Goal: Transaction & Acquisition: Purchase product/service

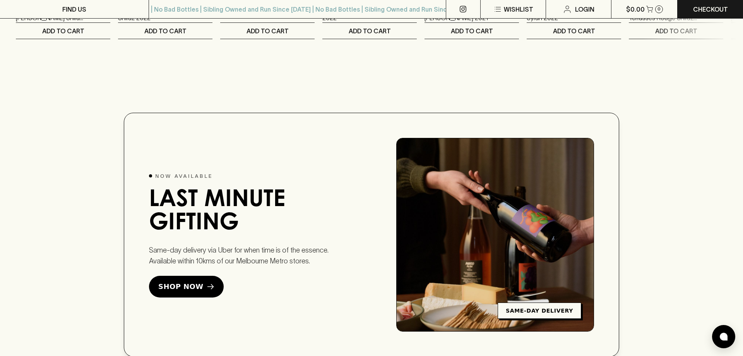
scroll to position [1923, 0]
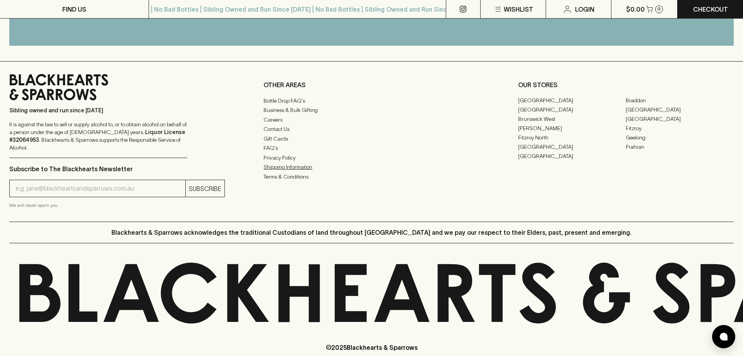
click at [292, 165] on link "Shipping Information" at bounding box center [372, 166] width 216 height 9
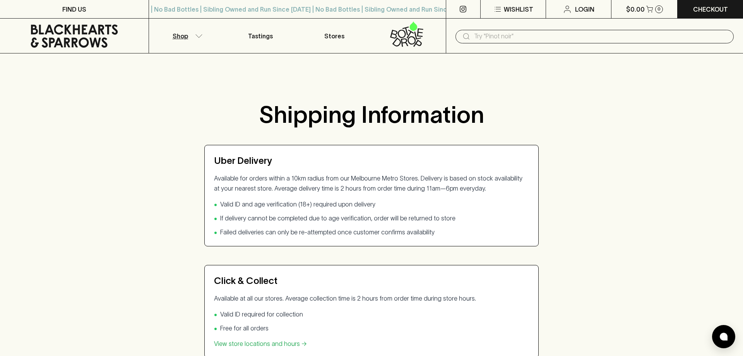
click at [192, 35] on button "Shop" at bounding box center [186, 36] width 74 height 34
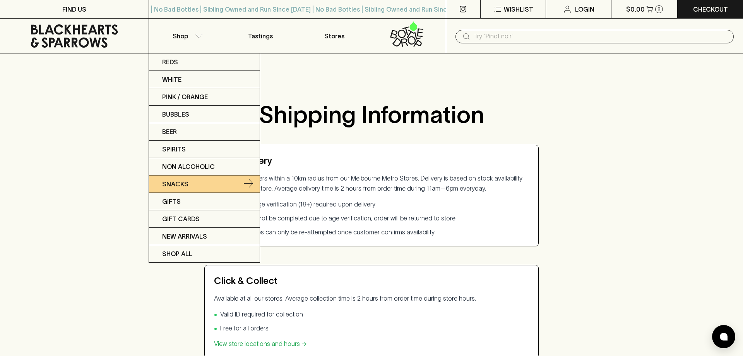
click at [172, 184] on p "Snacks" at bounding box center [175, 183] width 26 height 9
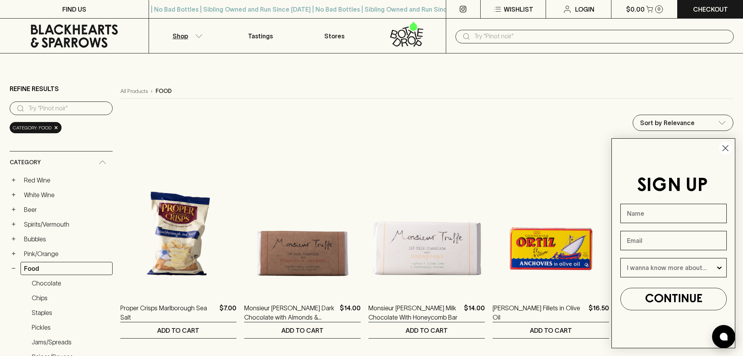
click at [726, 148] on icon "Close dialog" at bounding box center [725, 148] width 5 height 5
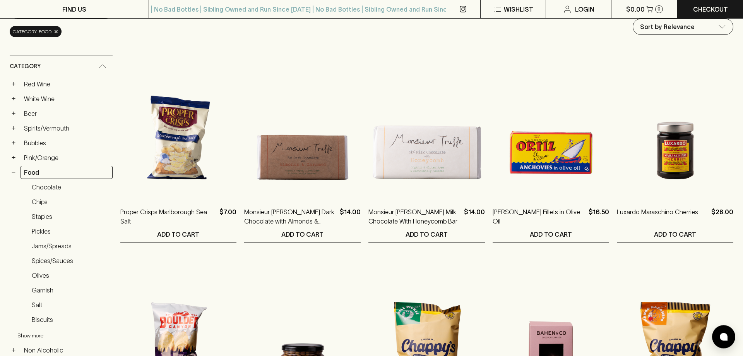
scroll to position [79, 0]
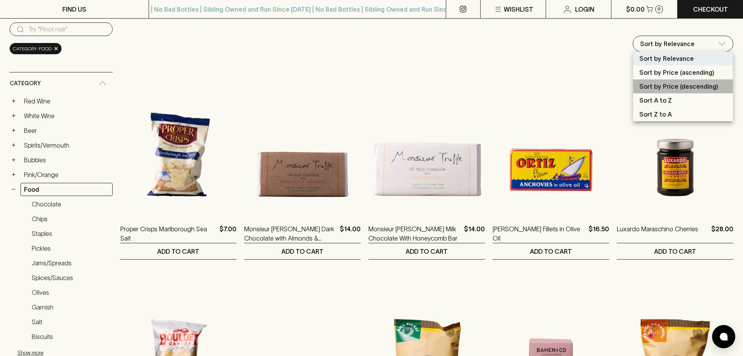
click at [694, 85] on p "Sort by Price (descending)" at bounding box center [679, 86] width 79 height 9
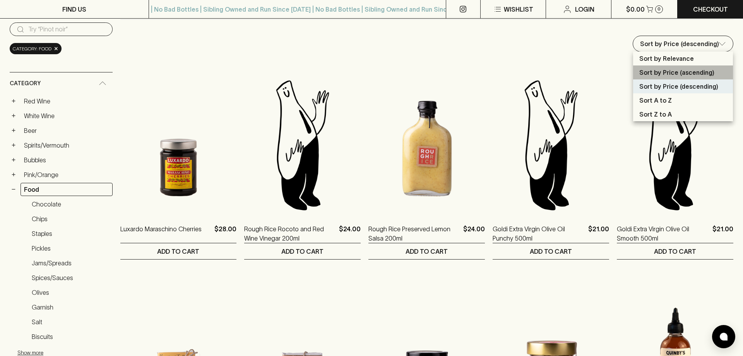
click at [690, 73] on p "Sort by Price (ascending)" at bounding box center [677, 72] width 75 height 9
type input "price:asc"
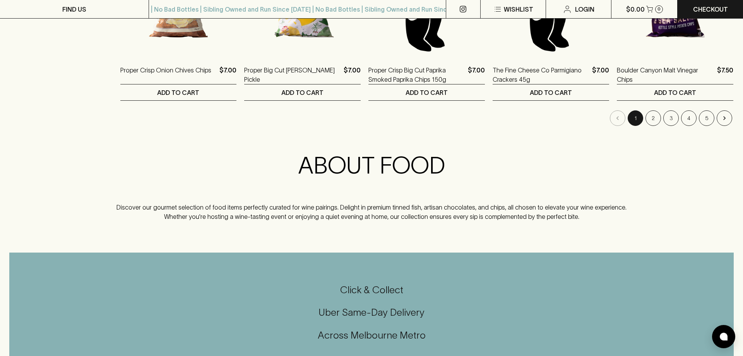
scroll to position [869, 0]
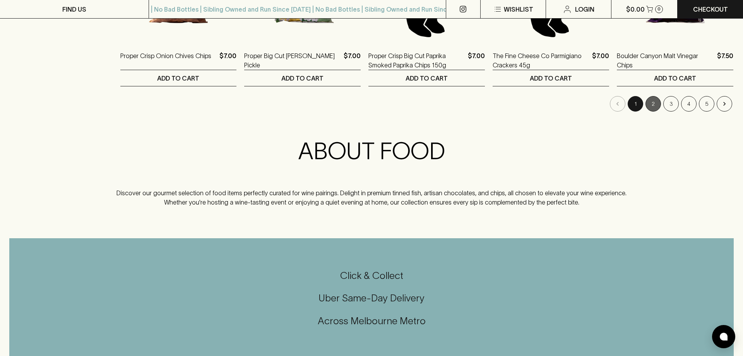
click at [650, 104] on button "2" at bounding box center [653, 103] width 15 height 15
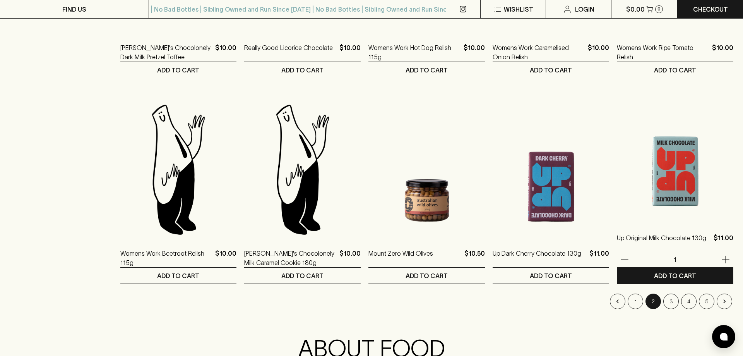
scroll to position [711, 0]
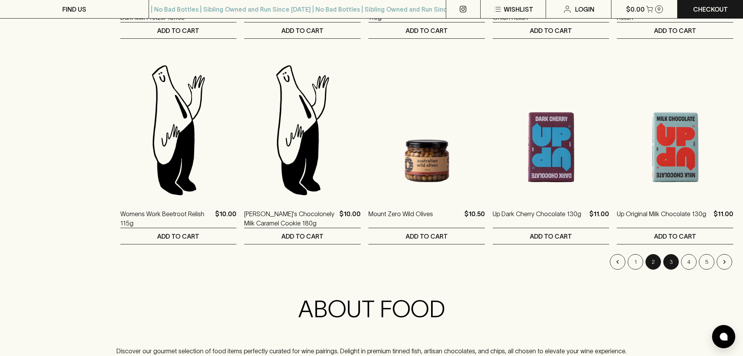
click at [671, 263] on button "3" at bounding box center [671, 261] width 15 height 15
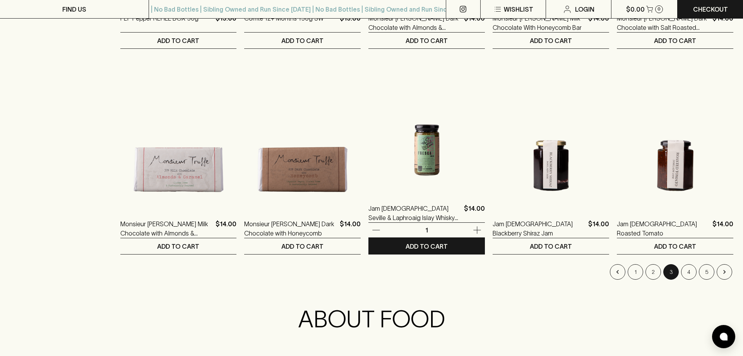
scroll to position [711, 0]
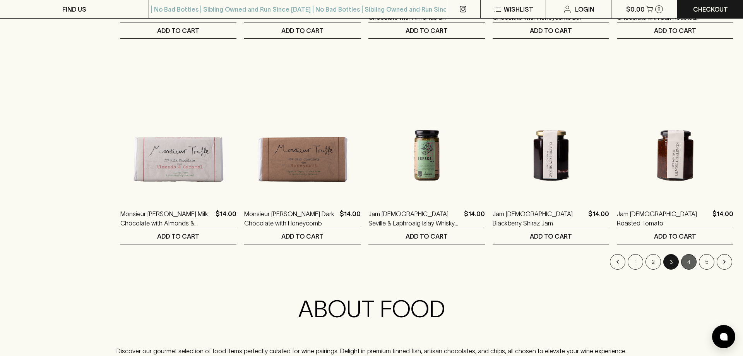
click at [689, 261] on button "4" at bounding box center [688, 261] width 15 height 15
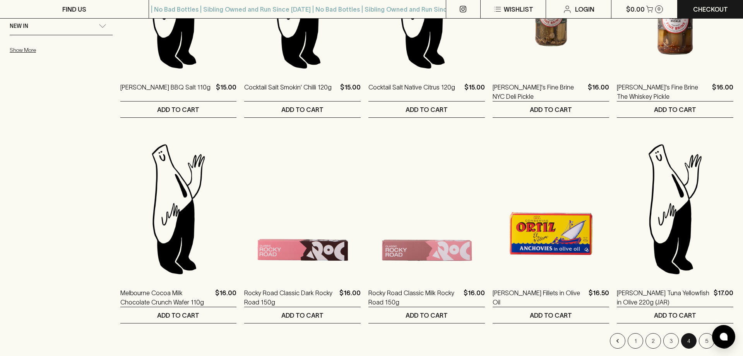
scroll to position [869, 0]
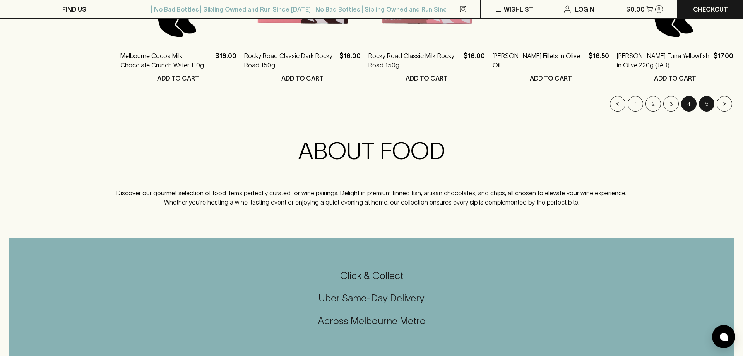
click at [704, 105] on button "5" at bounding box center [706, 103] width 15 height 15
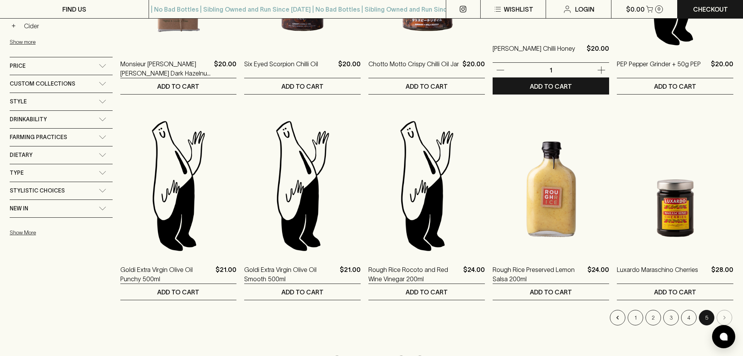
scroll to position [513, 0]
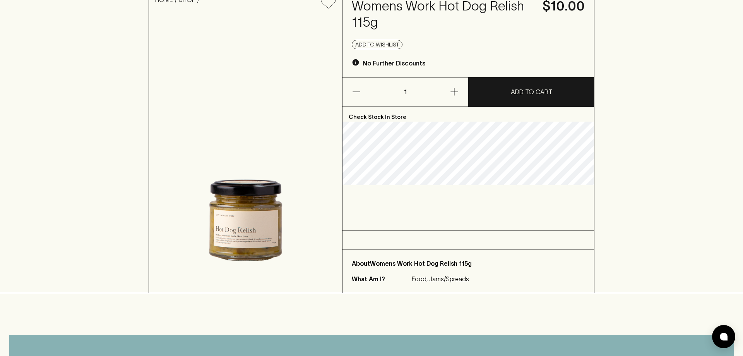
scroll to position [79, 0]
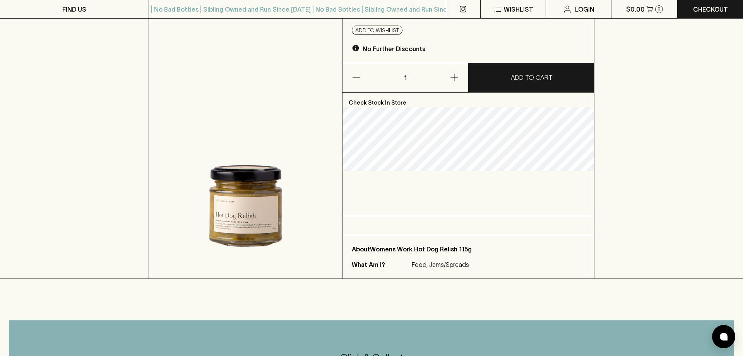
click at [235, 217] on img at bounding box center [245, 139] width 193 height 278
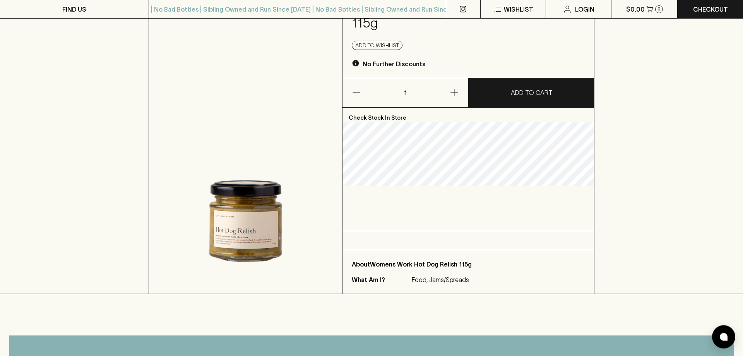
scroll to position [0, 0]
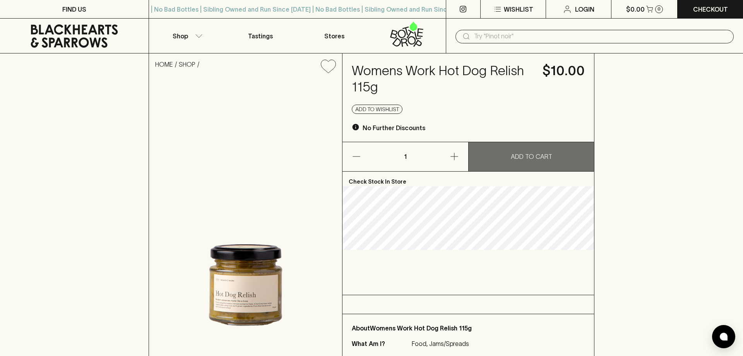
click at [535, 161] on button "ADD TO CART" at bounding box center [531, 156] width 125 height 29
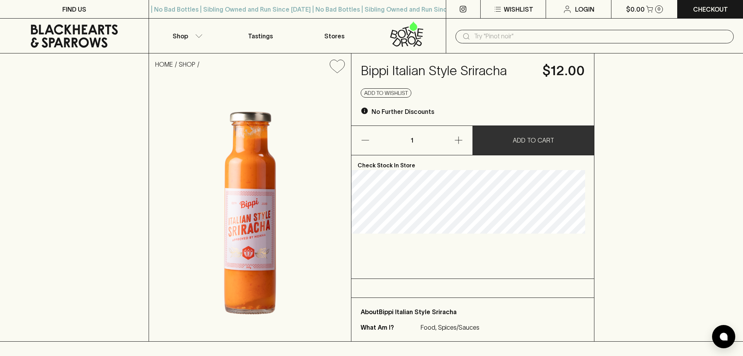
click at [526, 145] on p "ADD TO CART" at bounding box center [533, 140] width 41 height 9
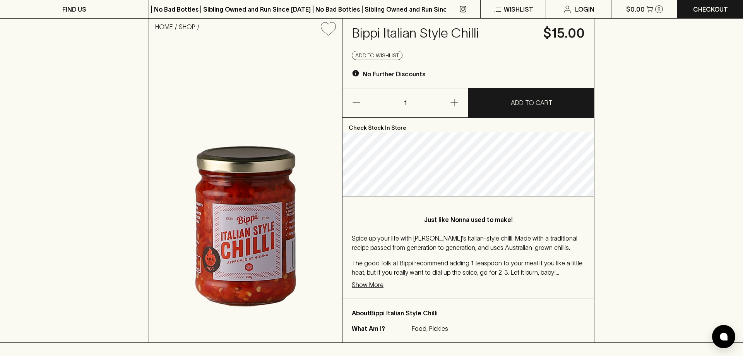
scroll to position [79, 0]
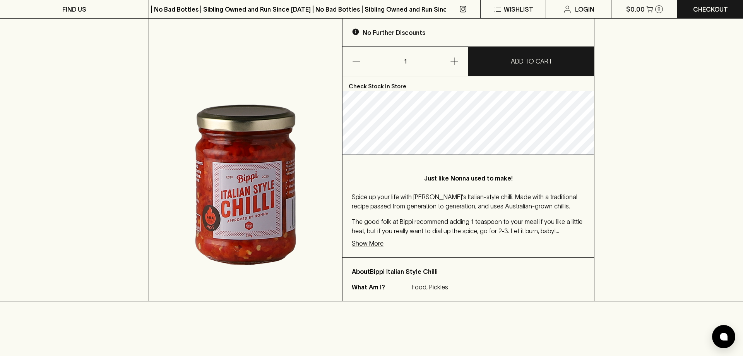
click at [379, 245] on p "Show More" at bounding box center [368, 243] width 32 height 9
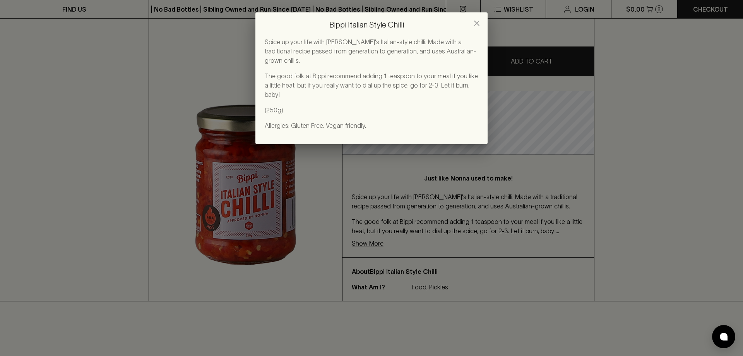
click at [558, 183] on div "Bippi Italian Style Chilli Spice up your life with Bippi's Italian-style chilli…" at bounding box center [371, 178] width 743 height 356
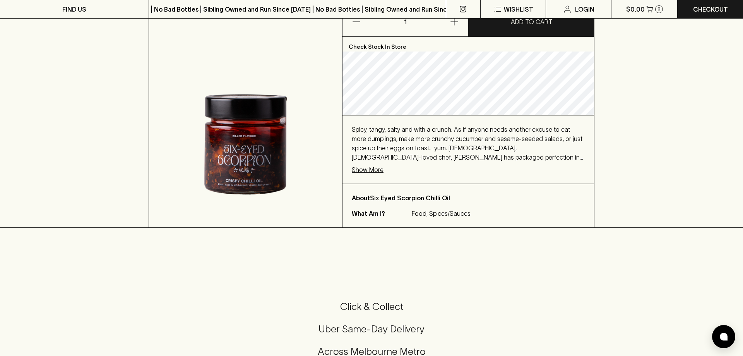
scroll to position [39, 0]
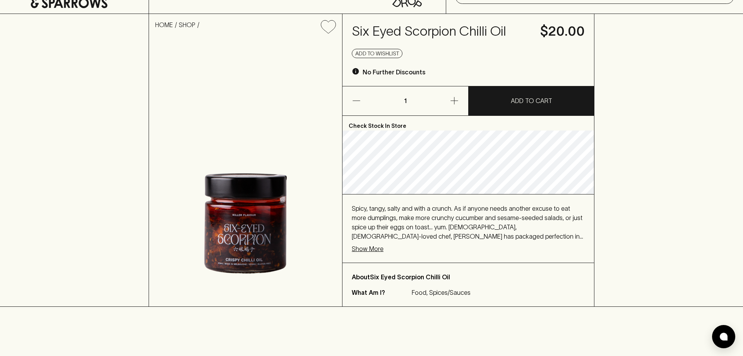
click at [369, 249] on p "Show More" at bounding box center [368, 248] width 32 height 9
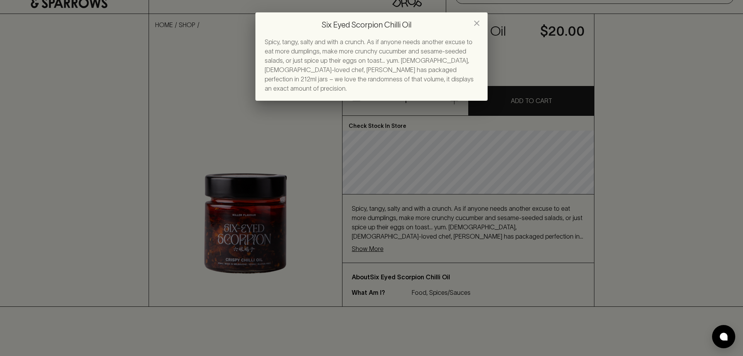
click at [509, 250] on div "Six Eyed Scorpion Chilli Oil Spicy, tangy, salty and with a crunch. As if anyon…" at bounding box center [371, 178] width 743 height 356
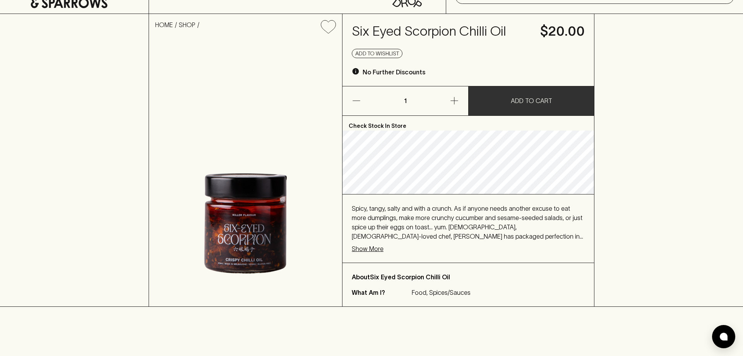
click at [525, 98] on p "ADD TO CART" at bounding box center [531, 100] width 41 height 9
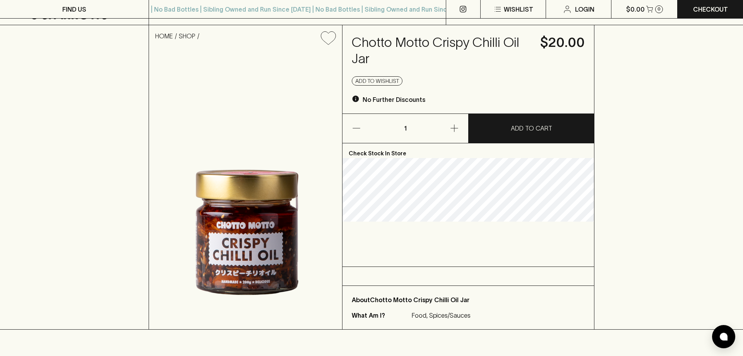
scroll to position [79, 0]
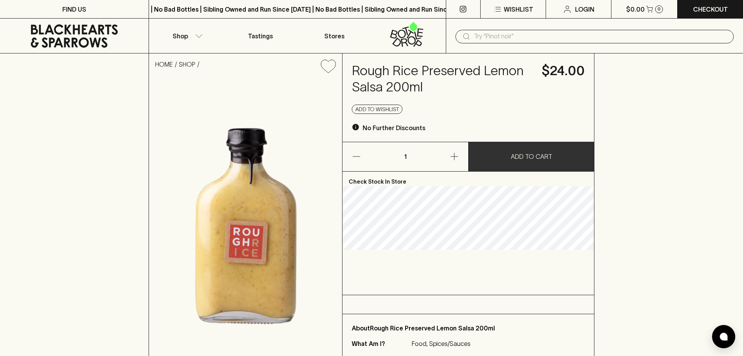
click at [540, 158] on p "ADD TO CART" at bounding box center [531, 156] width 41 height 9
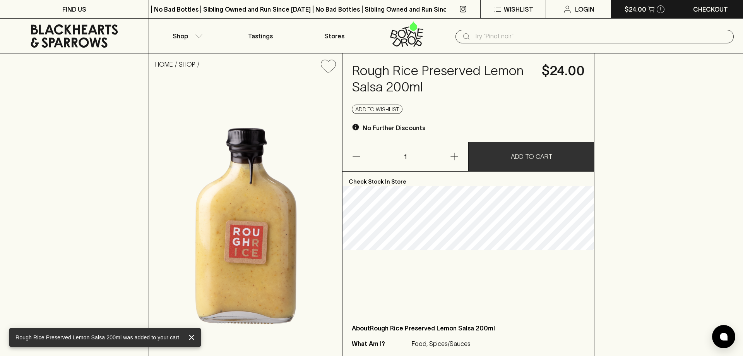
click at [640, 10] on p "$24.00" at bounding box center [636, 9] width 22 height 9
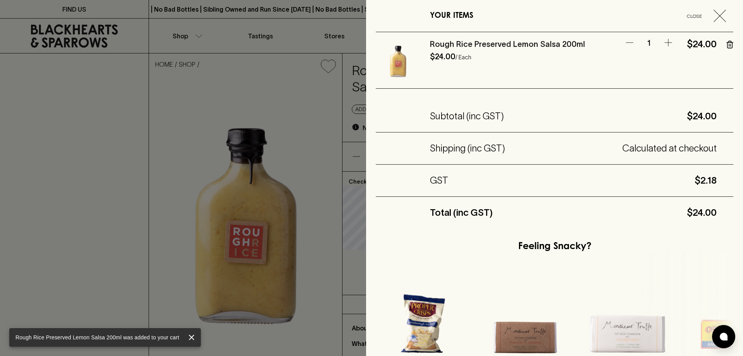
click at [718, 15] on icon "button" at bounding box center [720, 16] width 12 height 12
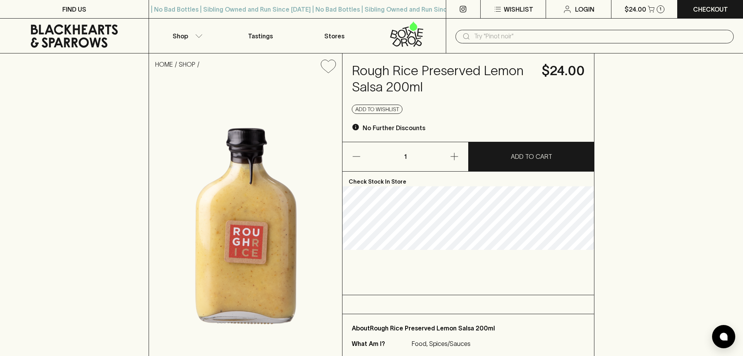
click at [503, 36] on input "text" at bounding box center [601, 36] width 254 height 12
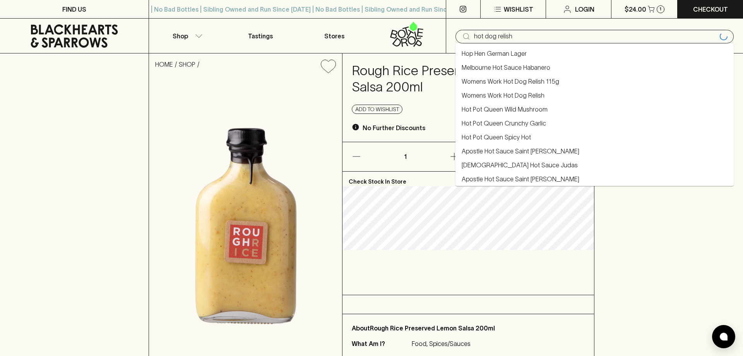
type input "hot dog relish"
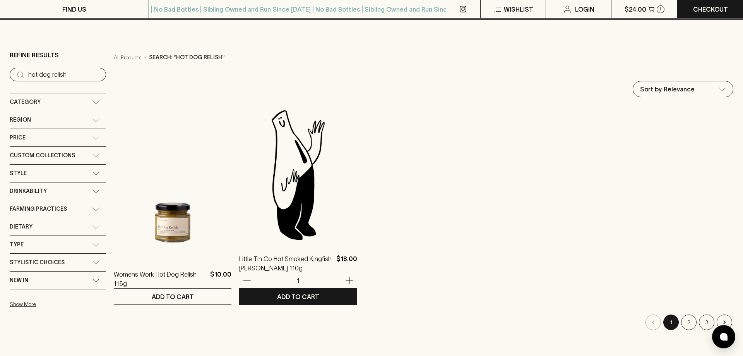
scroll to position [79, 0]
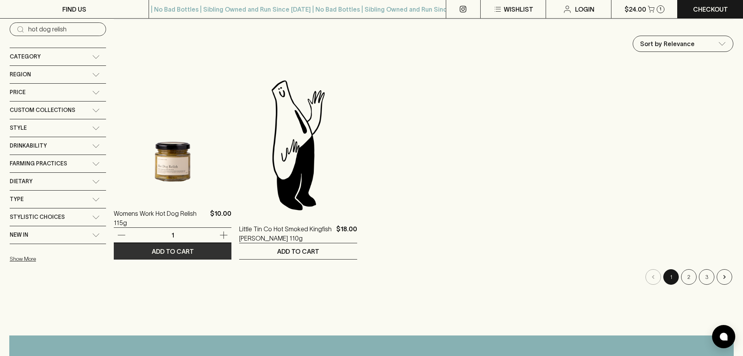
click at [191, 251] on p "ADD TO CART" at bounding box center [173, 251] width 42 height 9
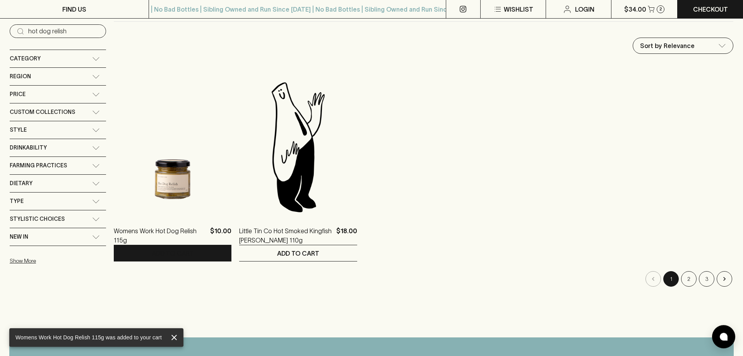
scroll to position [0, 0]
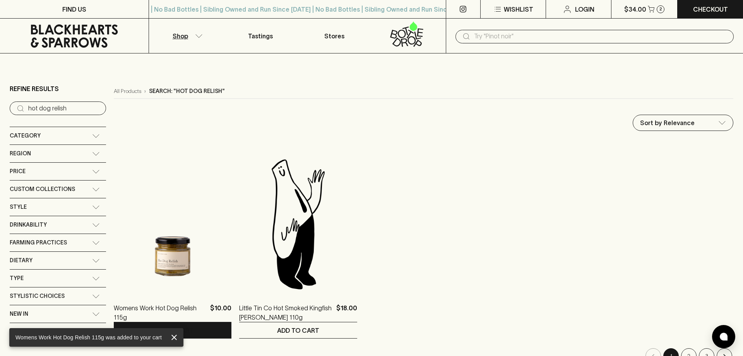
click at [546, 37] on input "text" at bounding box center [601, 36] width 254 height 12
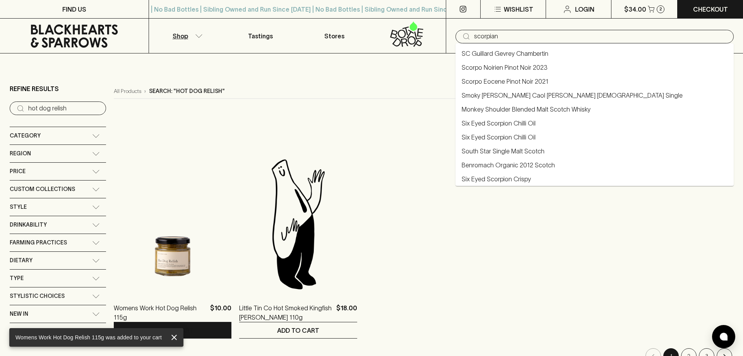
type input "scorpian"
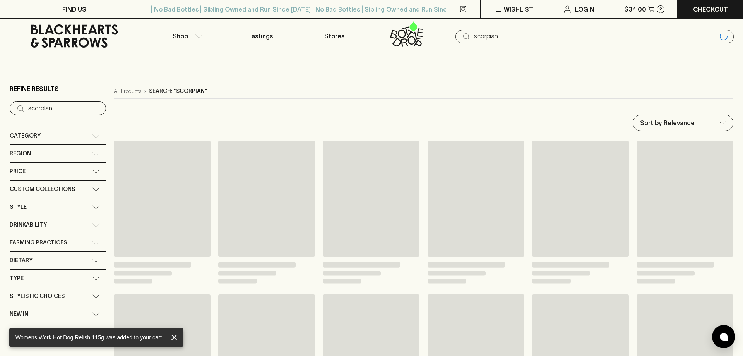
type input "scorpian"
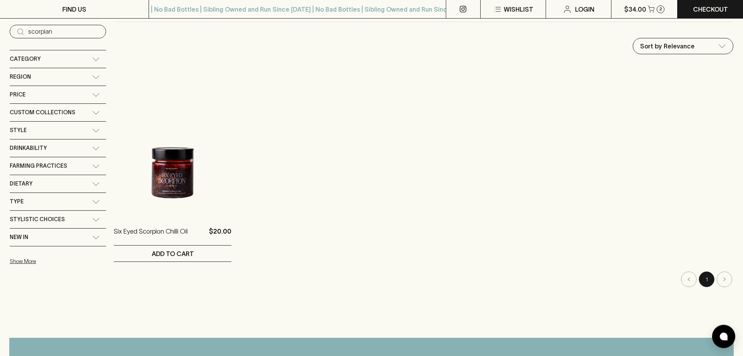
scroll to position [79, 0]
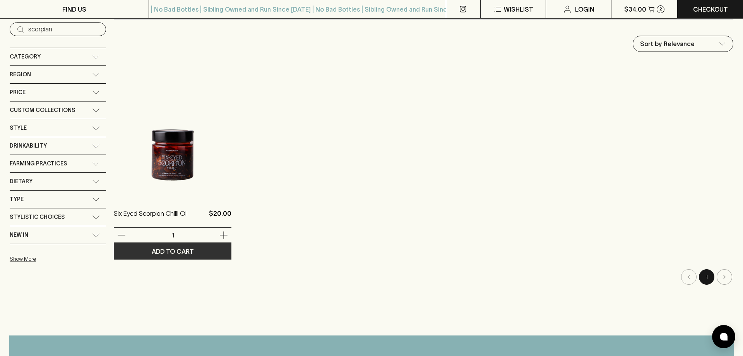
click at [185, 251] on p "ADD TO CART" at bounding box center [173, 251] width 42 height 9
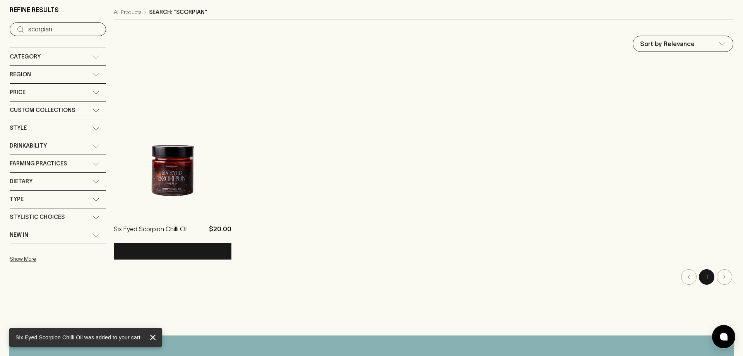
scroll to position [0, 0]
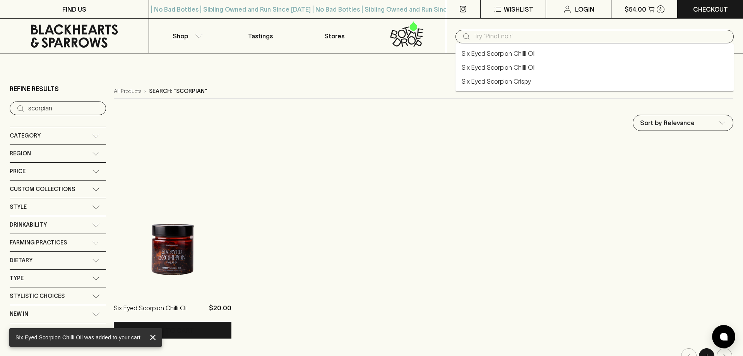
click at [529, 35] on input "text" at bounding box center [601, 36] width 254 height 12
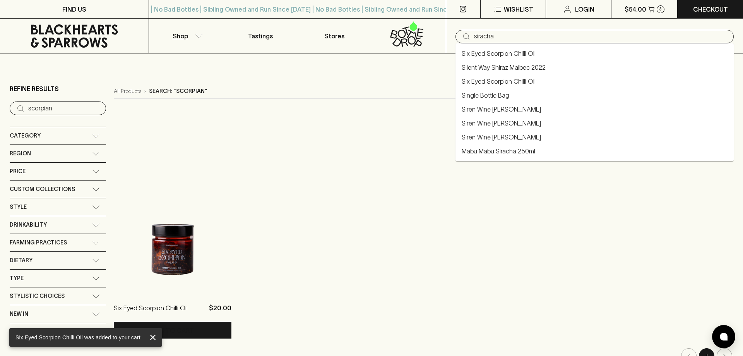
type input "siracha"
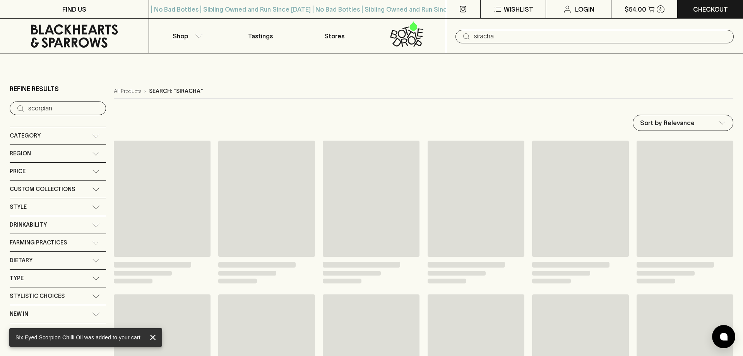
type input "siracha"
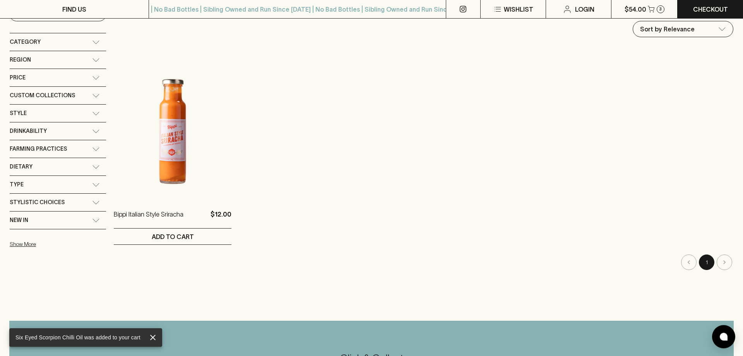
scroll to position [118, 0]
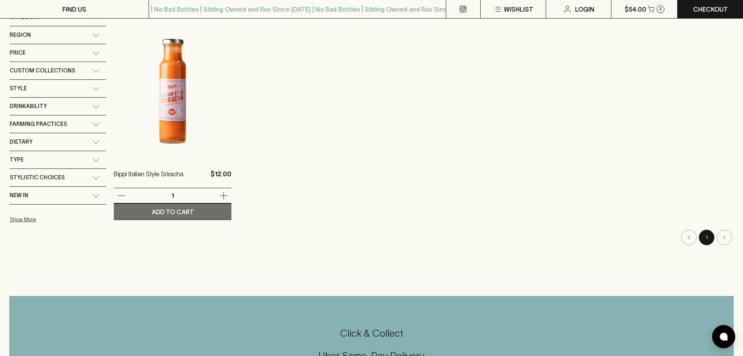
click at [218, 210] on button "ADD TO CART" at bounding box center [173, 212] width 118 height 16
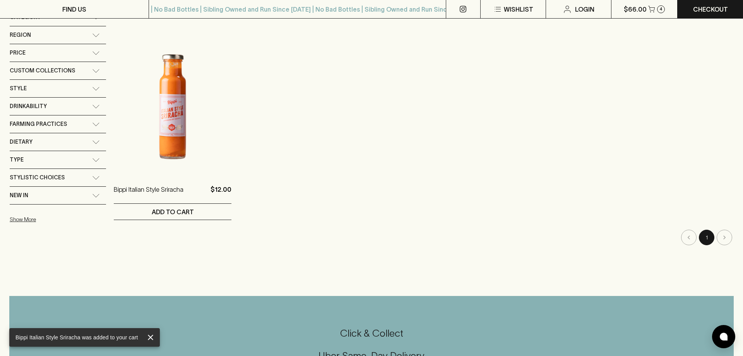
scroll to position [0, 0]
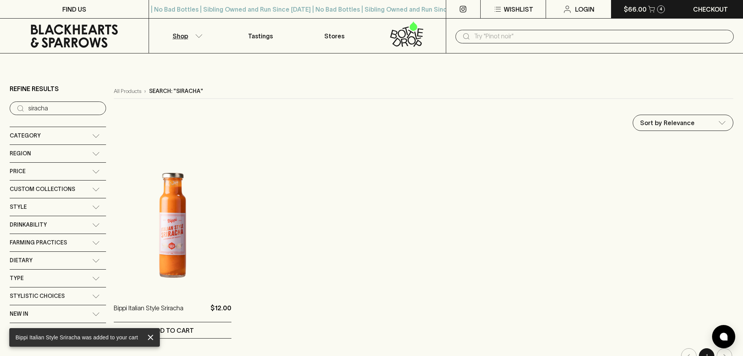
click at [636, 9] on p "$66.00" at bounding box center [635, 9] width 23 height 9
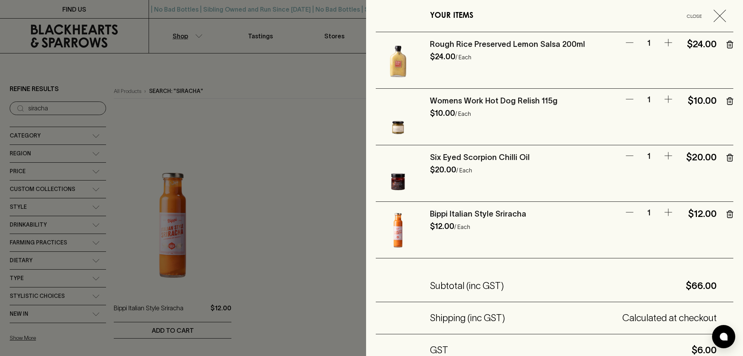
click at [302, 128] on div at bounding box center [371, 178] width 743 height 356
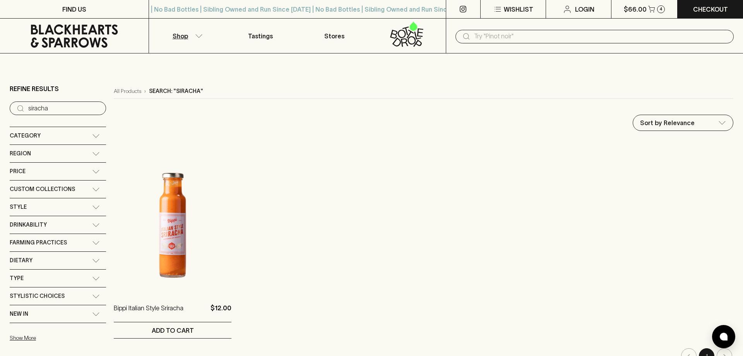
click at [498, 34] on input "text" at bounding box center [601, 36] width 254 height 12
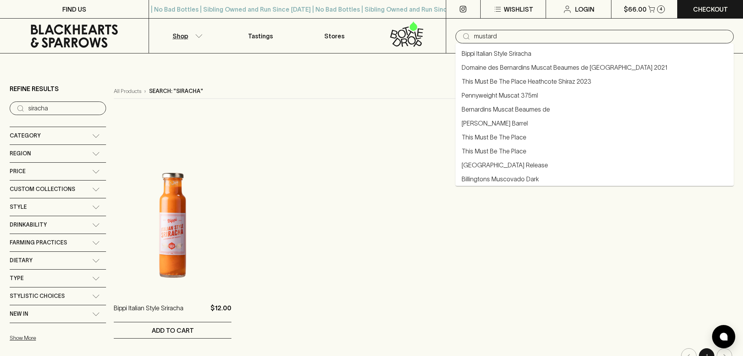
type input "mustard"
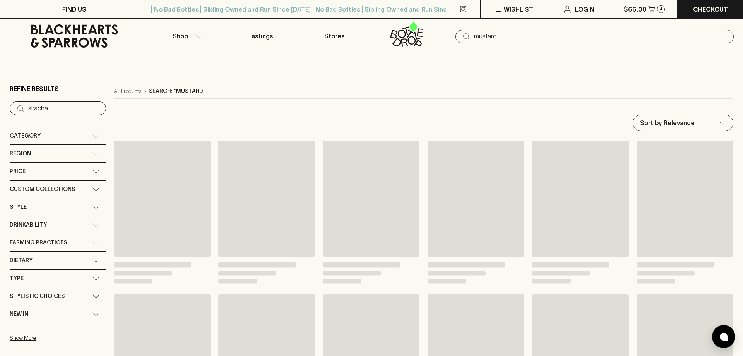
type input "mustard"
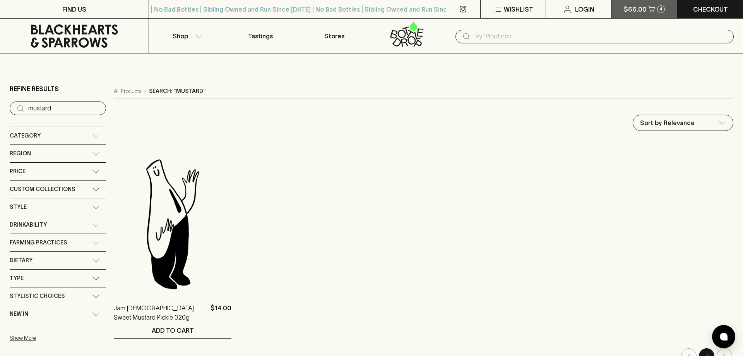
click at [639, 10] on p "$66.00" at bounding box center [635, 9] width 23 height 9
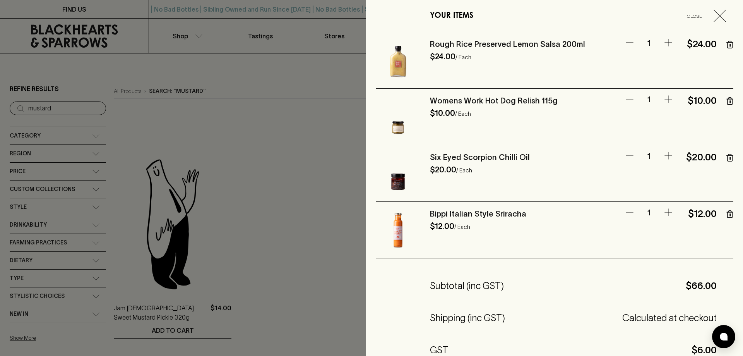
click at [732, 44] on icon "button" at bounding box center [730, 45] width 7 height 8
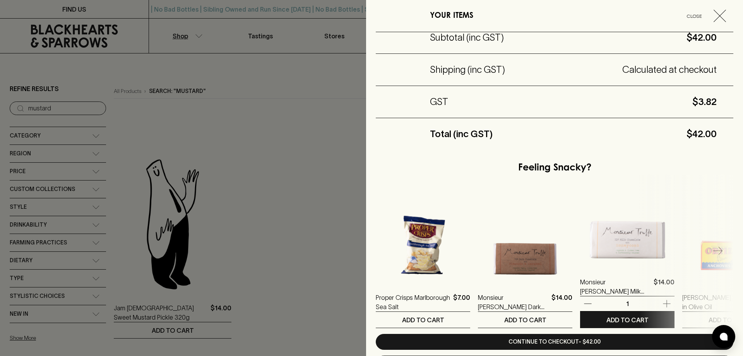
scroll to position [227, 0]
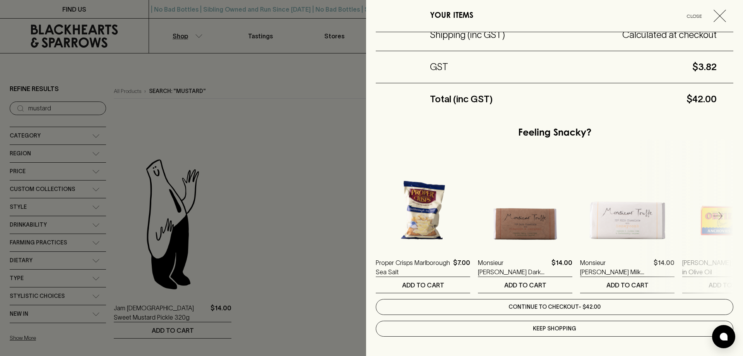
click at [571, 307] on link "Continue to checkout - $42.00" at bounding box center [555, 307] width 358 height 16
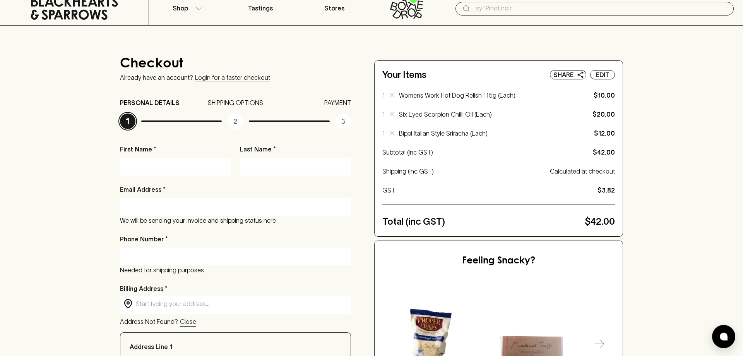
scroll to position [39, 0]
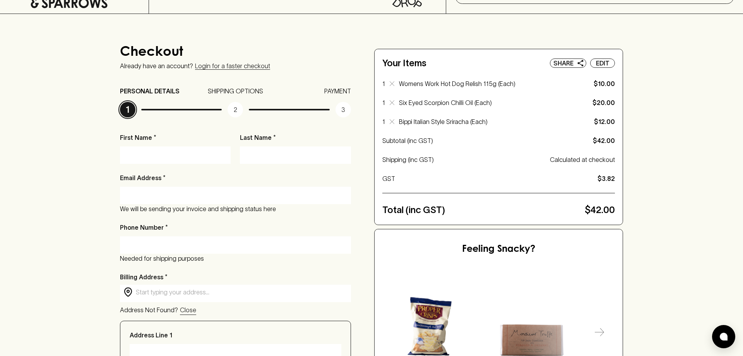
click at [161, 154] on input "First Name *" at bounding box center [175, 155] width 99 height 12
type input "[PERSON_NAME]"
type input "Young"
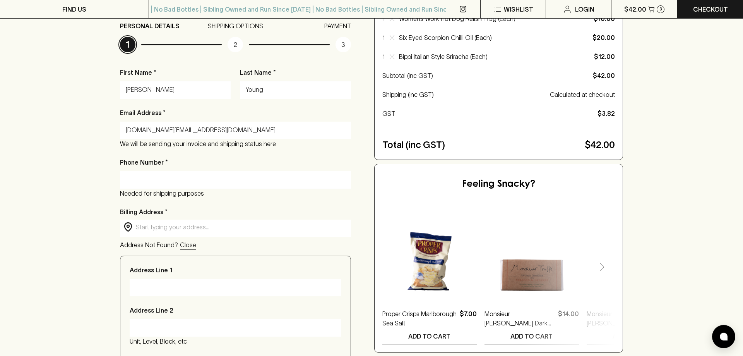
scroll to position [118, 0]
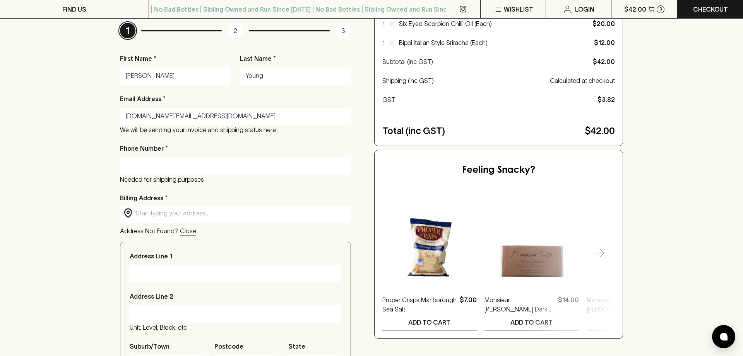
type input "[DOMAIN_NAME][EMAIL_ADDRESS][DOMAIN_NAME]"
click at [171, 160] on input "Phone Number *" at bounding box center [236, 166] width 220 height 12
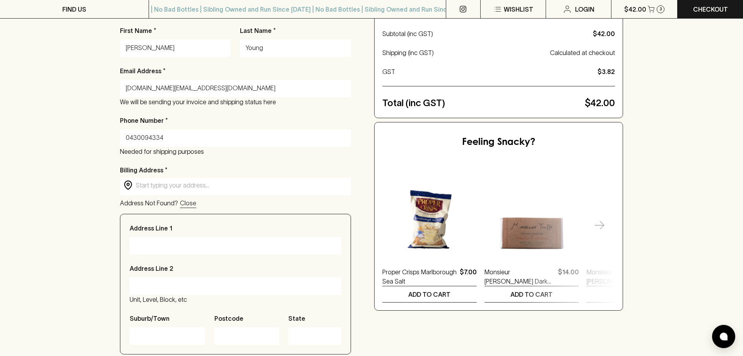
scroll to position [158, 0]
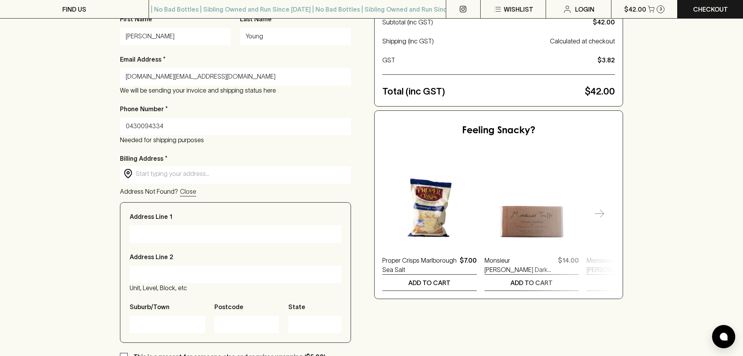
type input "0430094334"
click at [193, 175] on input "text" at bounding box center [242, 173] width 212 height 9
type input "[STREET_ADDRESS]"
type input "Moorooka"
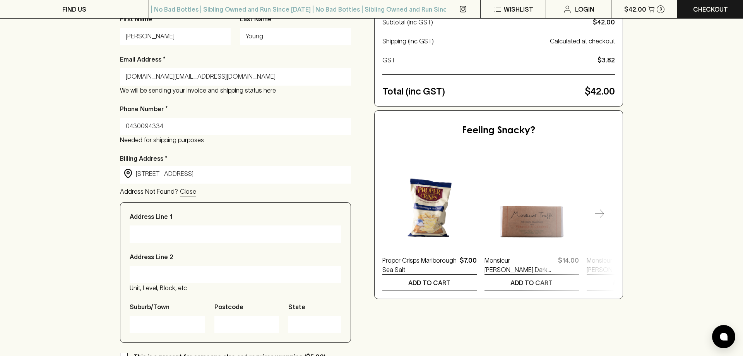
type input "4105"
type input "[GEOGRAPHIC_DATA]"
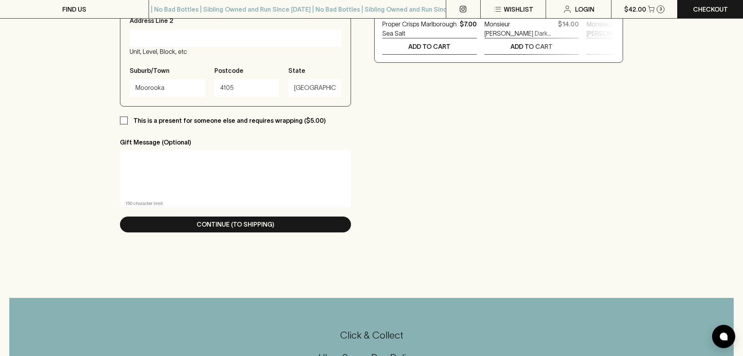
scroll to position [395, 0]
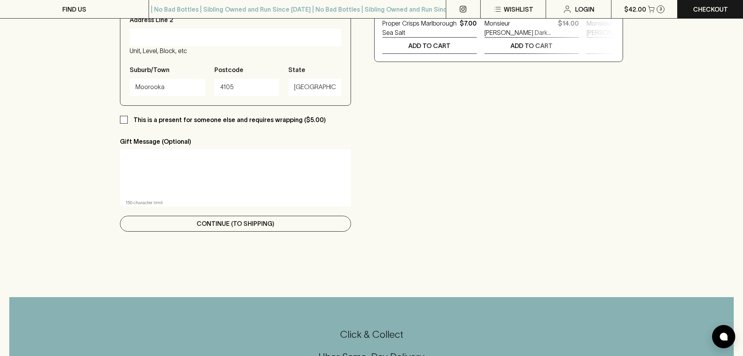
type input "[STREET_ADDRESS]"
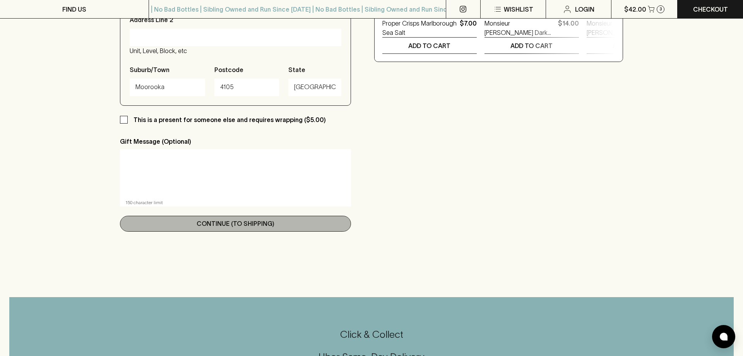
click at [259, 224] on p "Continue (To Shipping)" at bounding box center [236, 223] width 78 height 9
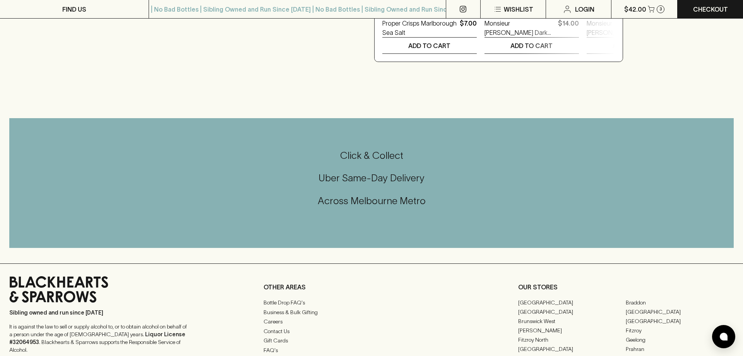
scroll to position [0, 0]
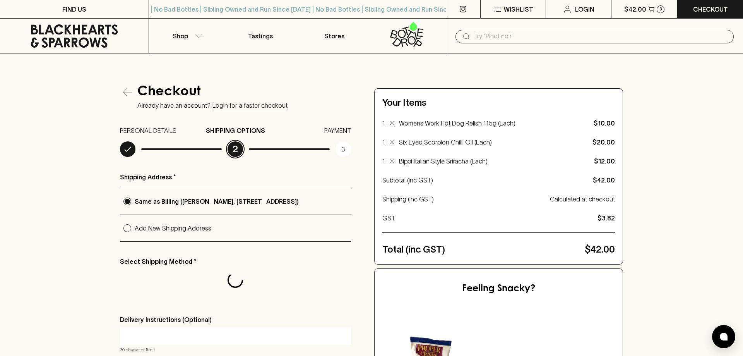
radio input "true"
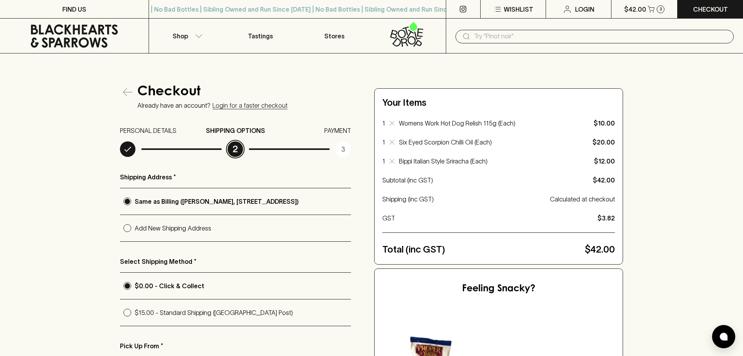
radio input "true"
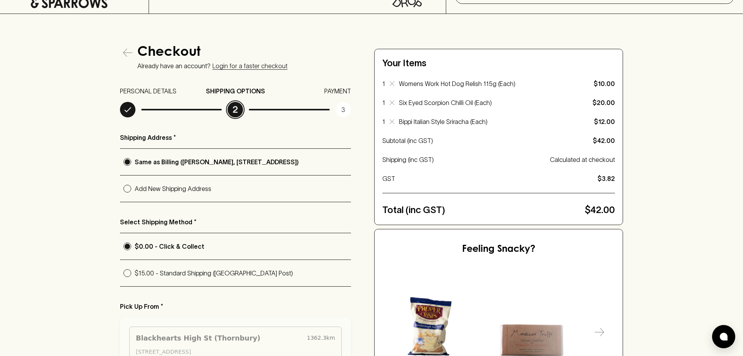
scroll to position [118, 0]
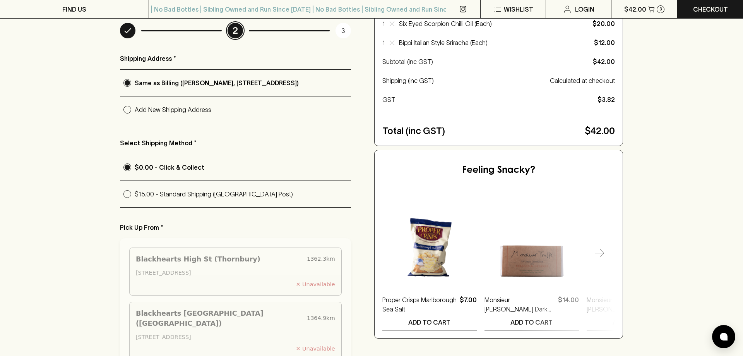
click at [128, 194] on input "$15.00 - Standard Shipping ([GEOGRAPHIC_DATA] Post)" at bounding box center [127, 194] width 15 height 15
radio input "true"
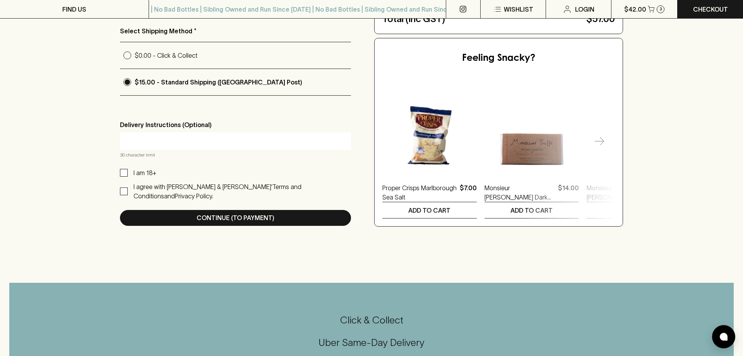
scroll to position [237, 0]
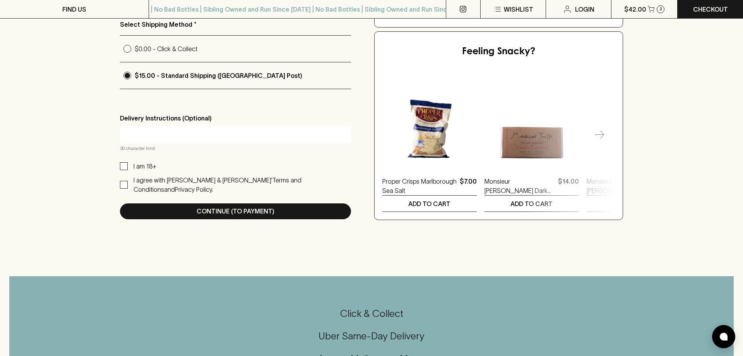
click at [124, 165] on input "I am 18+" at bounding box center [124, 166] width 8 height 8
checkbox input "true"
click at [124, 181] on input "I agree with [PERSON_NAME] & [PERSON_NAME]’ Terms and Conditions and Privacy Po…" at bounding box center [124, 185] width 8 height 8
checkbox input "true"
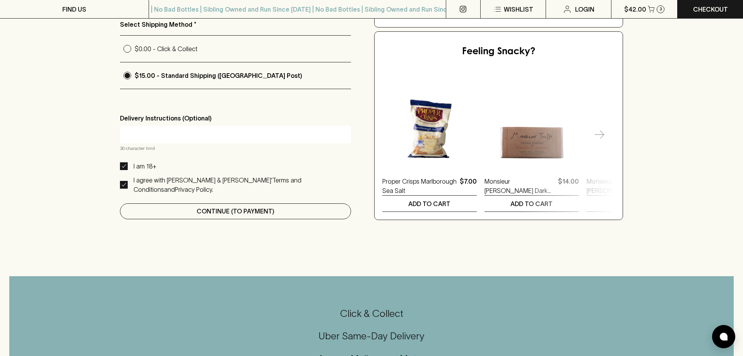
click at [254, 206] on p "Continue (To Payment)" at bounding box center [236, 210] width 78 height 9
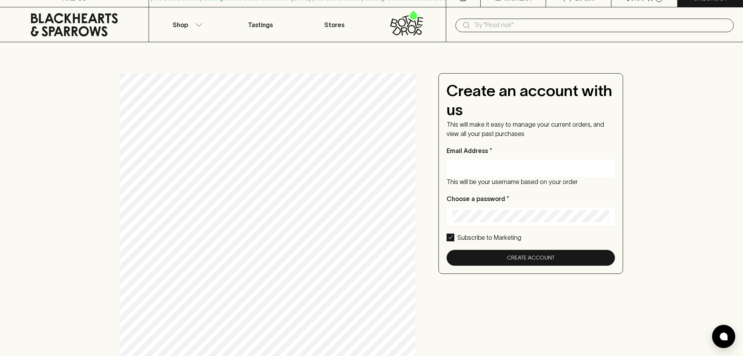
scroll to position [0, 0]
